Goal: Complete application form: Complete application form

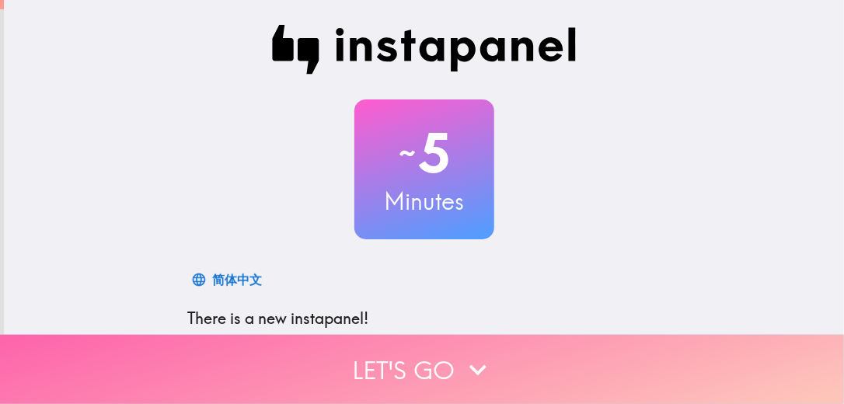
click at [470, 365] on icon "button" at bounding box center [478, 370] width 17 height 11
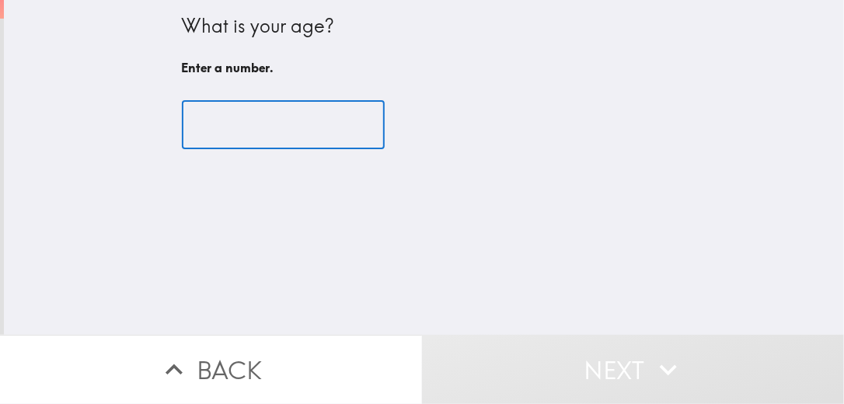
click at [267, 117] on input "number" at bounding box center [283, 125] width 203 height 48
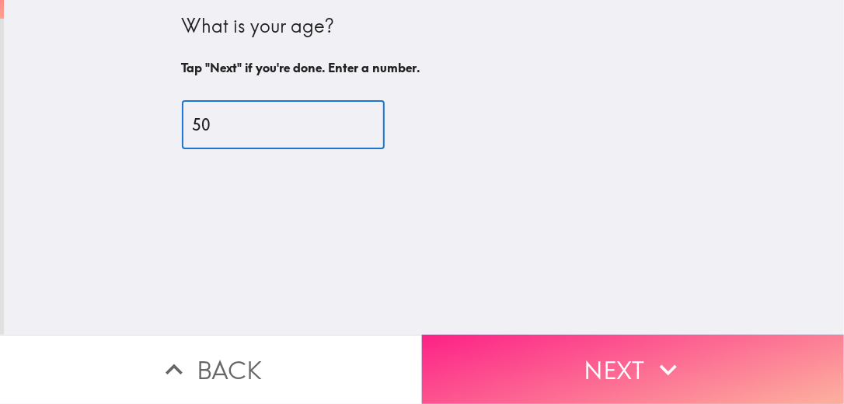
type input "50"
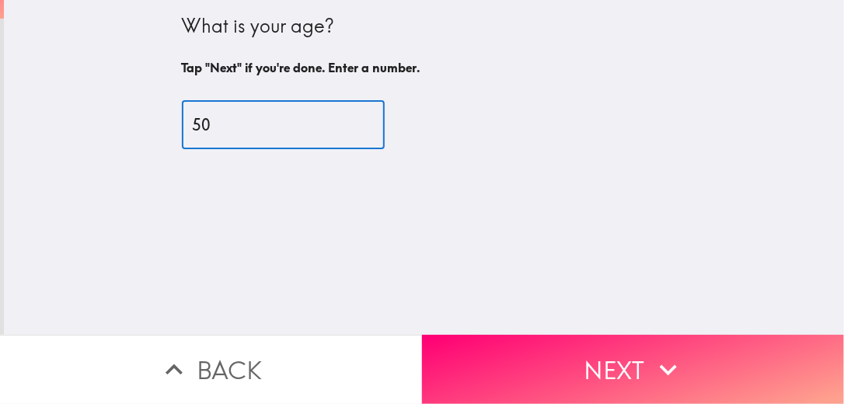
drag, startPoint x: 606, startPoint y: 357, endPoint x: 547, endPoint y: 364, distance: 59.5
click at [606, 358] on button "Next" at bounding box center [633, 369] width 422 height 69
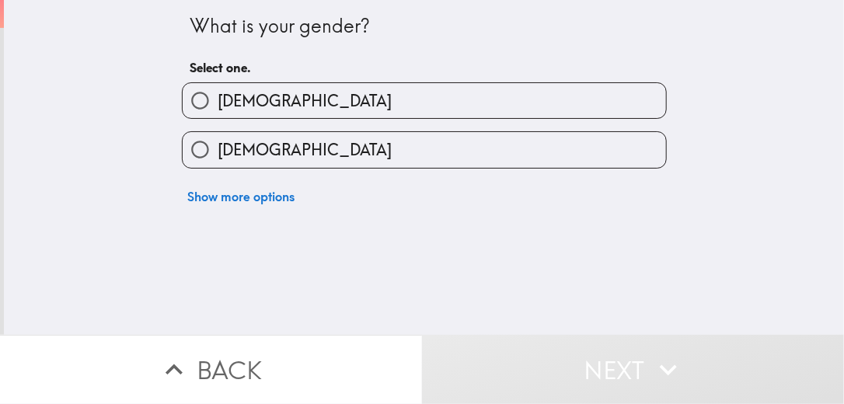
click at [342, 146] on label "[DEMOGRAPHIC_DATA]" at bounding box center [425, 149] width 484 height 35
click at [218, 146] on input "[DEMOGRAPHIC_DATA]" at bounding box center [200, 149] width 35 height 35
radio input "true"
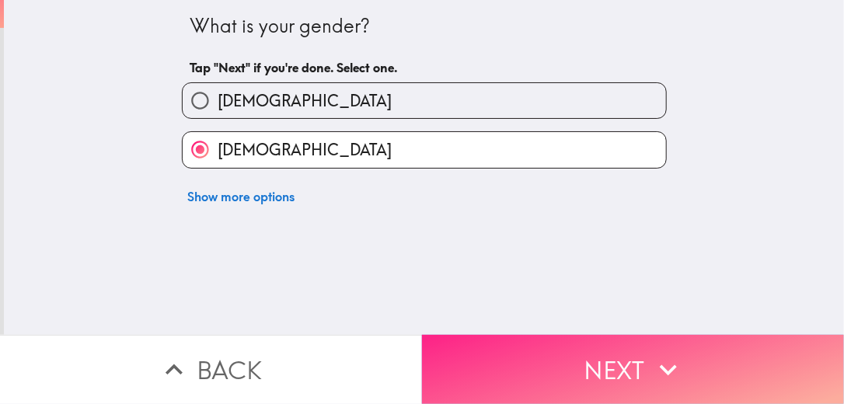
click at [546, 343] on button "Next" at bounding box center [633, 369] width 422 height 69
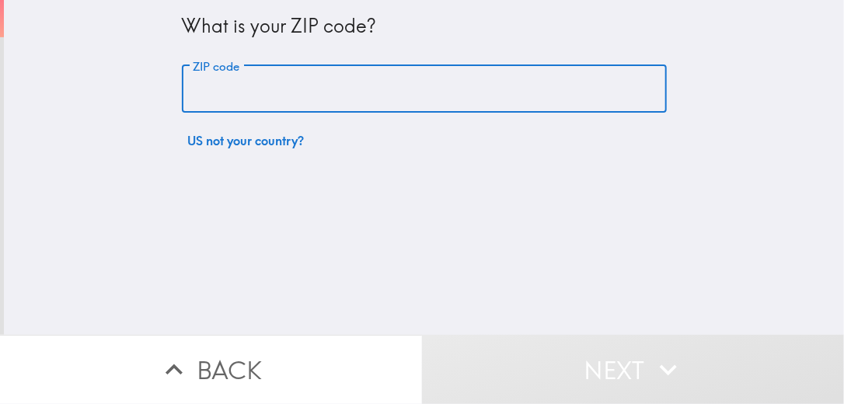
click at [314, 78] on input "ZIP code" at bounding box center [424, 89] width 485 height 48
type input "91709"
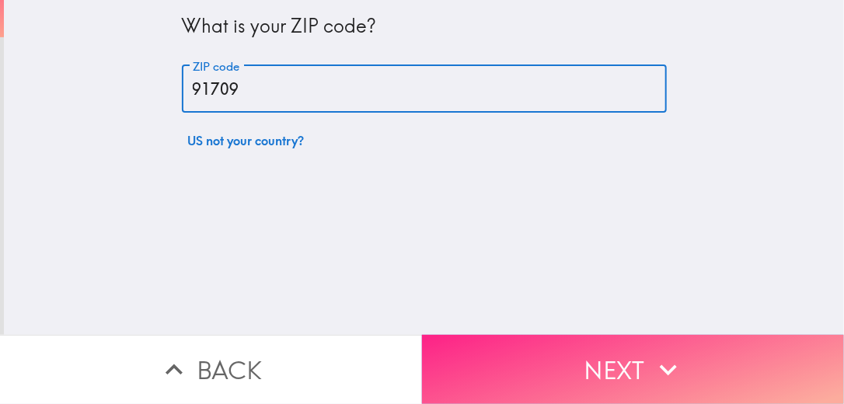
click at [540, 351] on button "Next" at bounding box center [633, 369] width 422 height 69
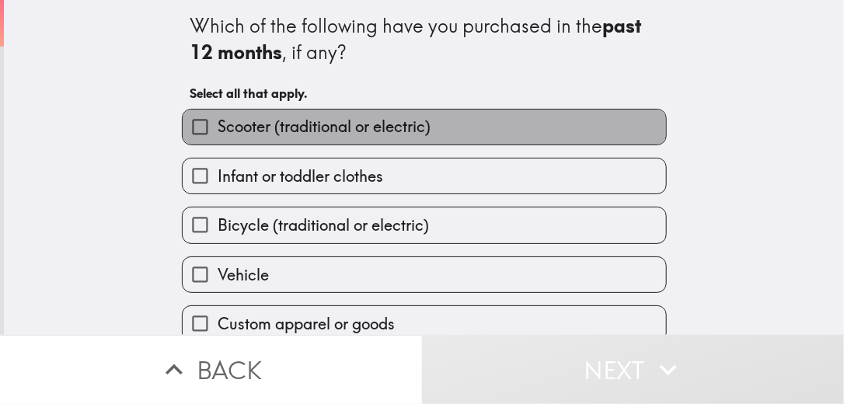
click at [261, 131] on span "Scooter (traditional or electric)" at bounding box center [324, 127] width 213 height 22
click at [218, 131] on input "Scooter (traditional or electric)" at bounding box center [200, 127] width 35 height 35
checkbox input "true"
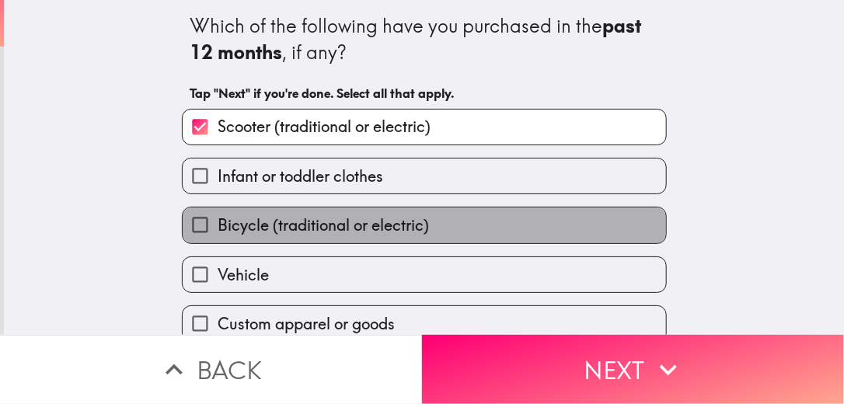
click at [281, 229] on span "Bicycle (traditional or electric)" at bounding box center [323, 226] width 211 height 22
click at [218, 229] on input "Bicycle (traditional or electric)" at bounding box center [200, 225] width 35 height 35
checkbox input "true"
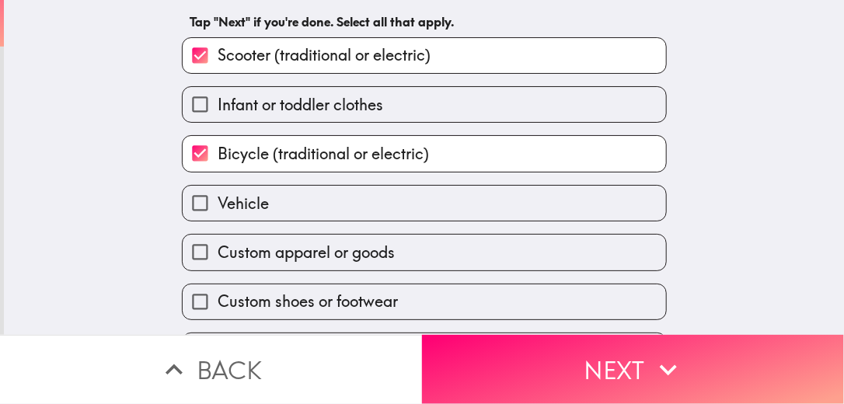
scroll to position [162, 0]
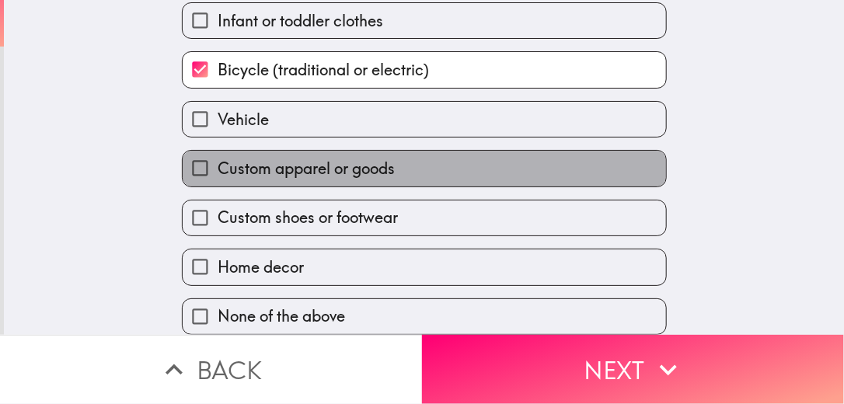
click at [291, 162] on span "Custom apparel or goods" at bounding box center [306, 169] width 177 height 22
click at [218, 162] on input "Custom apparel or goods" at bounding box center [200, 168] width 35 height 35
checkbox input "true"
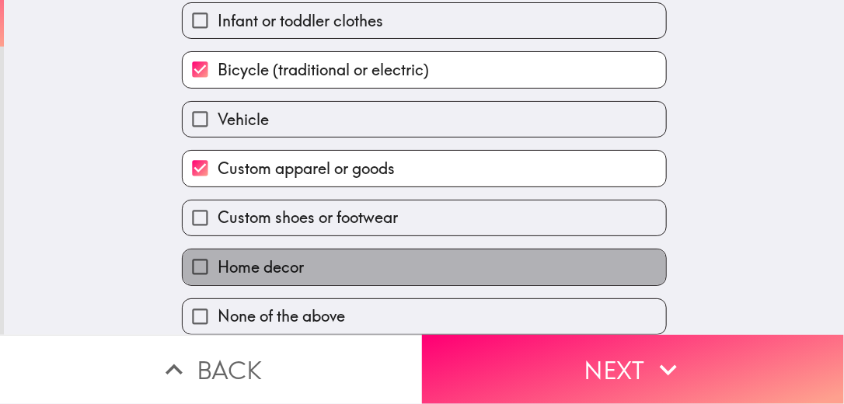
click at [315, 263] on label "Home decor" at bounding box center [425, 267] width 484 height 35
click at [218, 263] on input "Home decor" at bounding box center [200, 267] width 35 height 35
checkbox input "true"
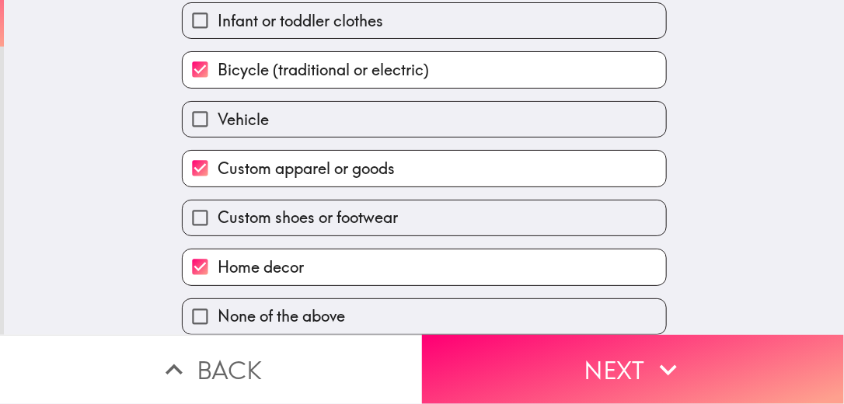
click at [349, 209] on span "Custom shoes or footwear" at bounding box center [308, 218] width 180 height 22
click at [218, 209] on input "Custom shoes or footwear" at bounding box center [200, 218] width 35 height 35
checkbox input "true"
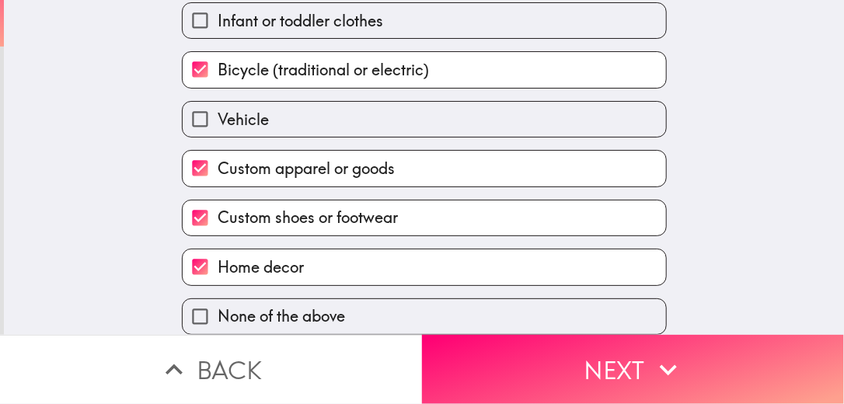
click at [547, 372] on button "Next" at bounding box center [633, 369] width 422 height 69
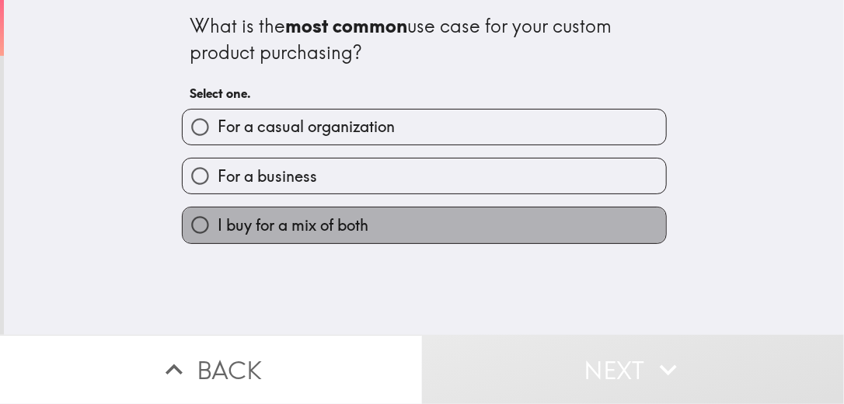
click at [371, 230] on label "I buy for a mix of both" at bounding box center [425, 225] width 484 height 35
click at [218, 230] on input "I buy for a mix of both" at bounding box center [200, 225] width 35 height 35
radio input "true"
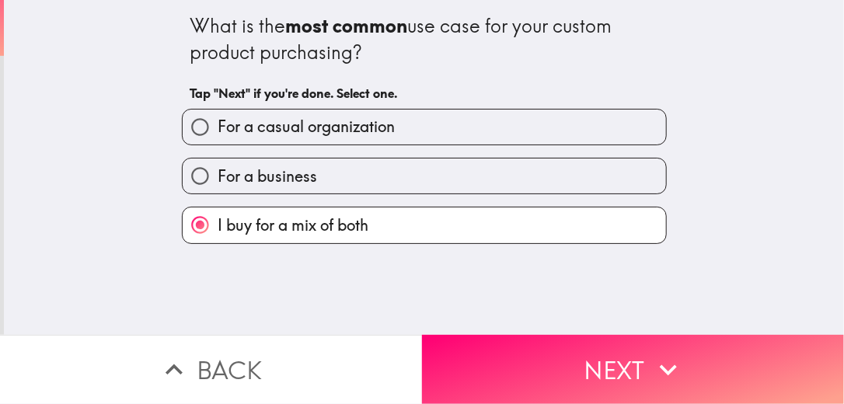
drag, startPoint x: 538, startPoint y: 360, endPoint x: 522, endPoint y: 362, distance: 16.4
click at [538, 361] on button "Next" at bounding box center [633, 369] width 422 height 69
